Goal: Task Accomplishment & Management: Manage account settings

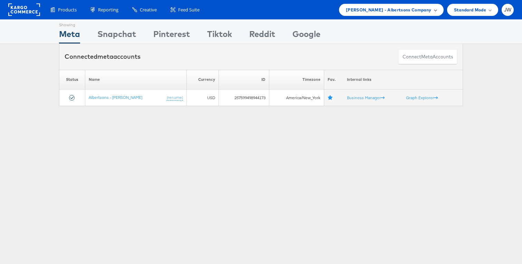
click at [390, 7] on span "[PERSON_NAME] - Albertsons Company" at bounding box center [389, 9] width 86 height 7
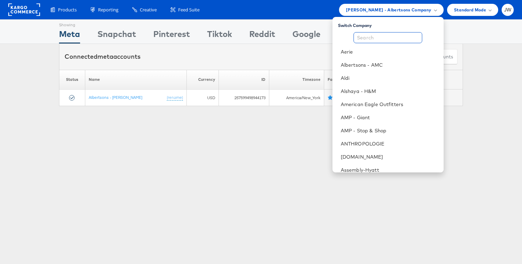
click at [386, 42] on input "text" at bounding box center [387, 37] width 69 height 11
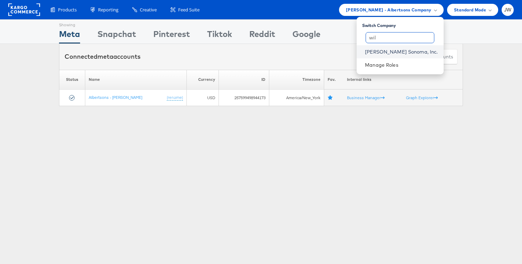
type input "wil"
click at [388, 53] on link "[PERSON_NAME] Sonoma, Inc." at bounding box center [401, 51] width 73 height 7
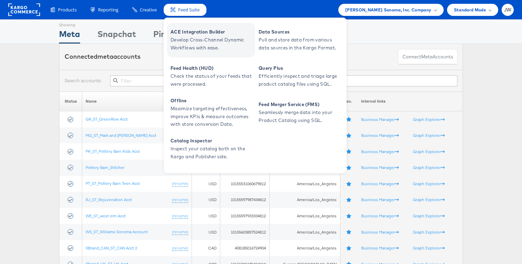
click at [173, 30] on span "ACE Integration Builder" at bounding box center [212, 32] width 83 height 8
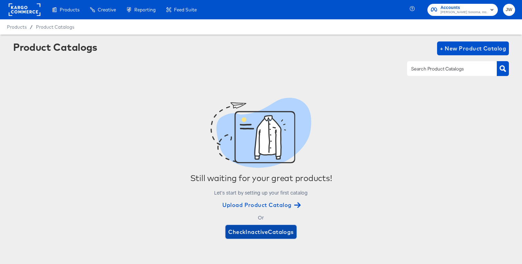
click at [254, 229] on span "Check Inactive Catalogs" at bounding box center [261, 232] width 66 height 10
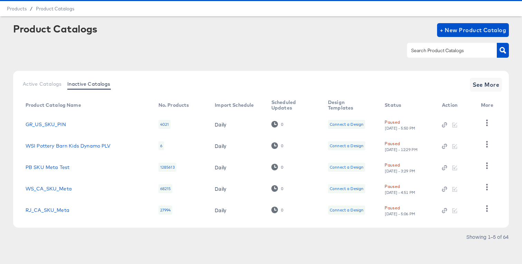
scroll to position [21, 0]
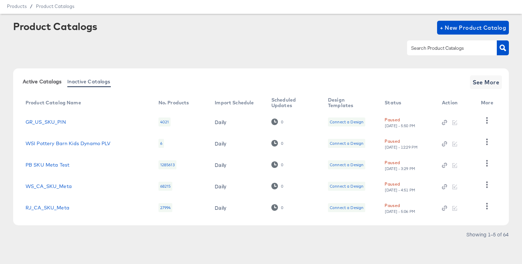
click at [39, 82] on span "Active Catalogs" at bounding box center [42, 82] width 39 height 6
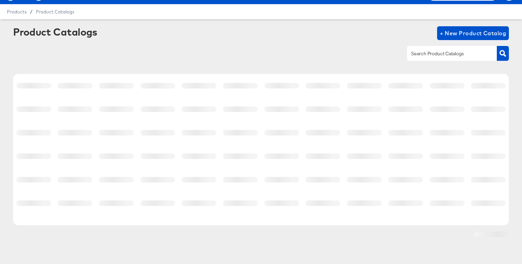
scroll to position [4, 0]
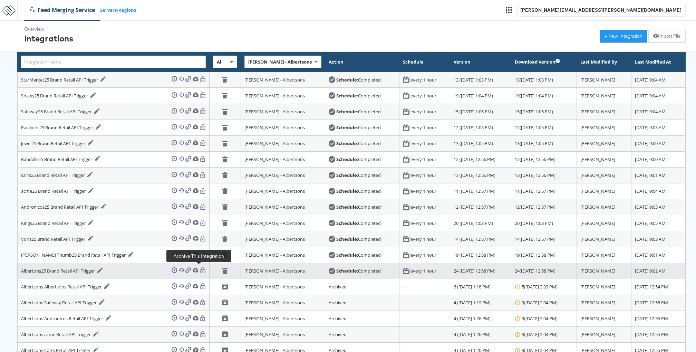
click at [223, 270] on icon at bounding box center [225, 272] width 4 height 4
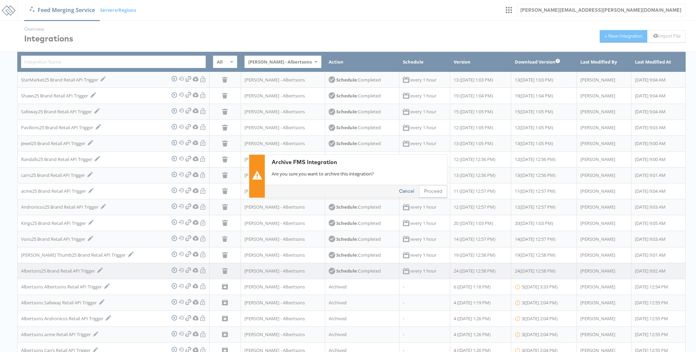
click at [409, 193] on button "Cancel" at bounding box center [406, 191] width 25 height 12
